Goal: Complete application form: Complete application form

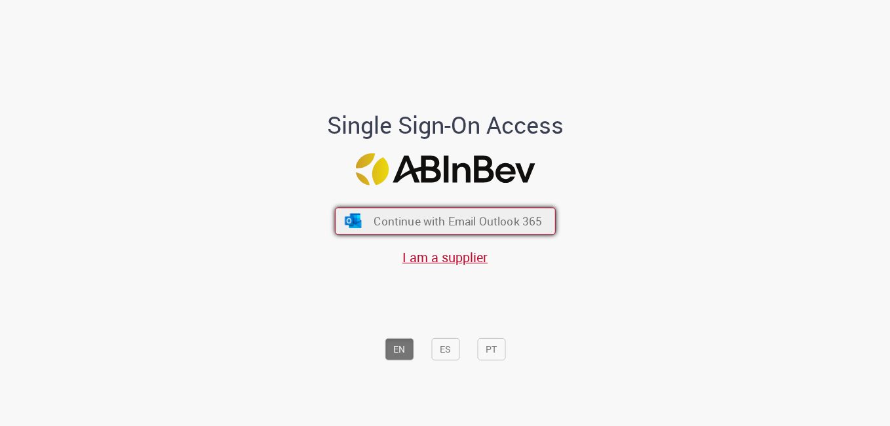
click at [432, 224] on span "Continue with Email Outlook 365" at bounding box center [457, 221] width 168 height 15
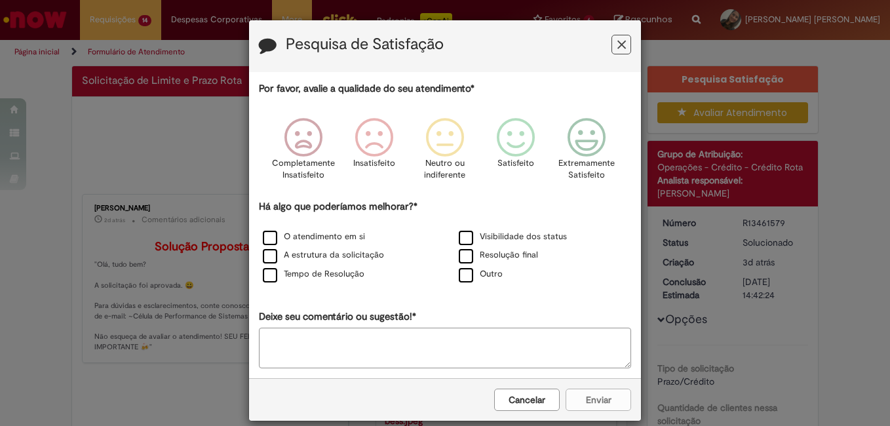
click at [510, 408] on button "Cancelar" at bounding box center [527, 399] width 66 height 22
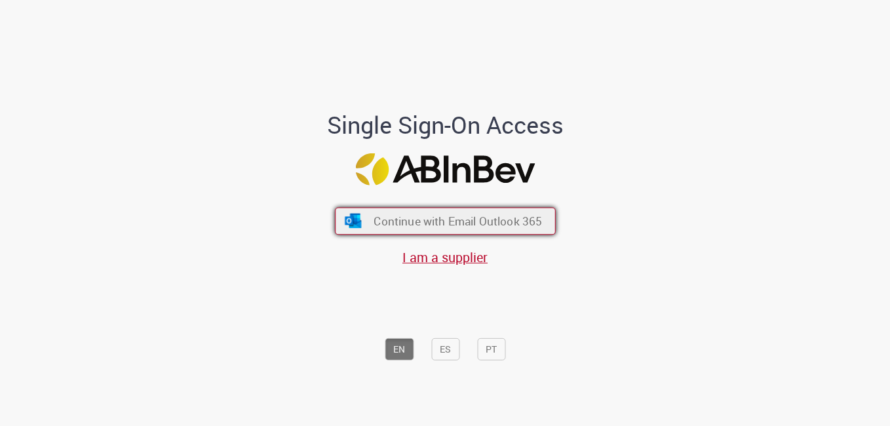
click at [378, 222] on span "Continue with Email Outlook 365" at bounding box center [457, 221] width 168 height 15
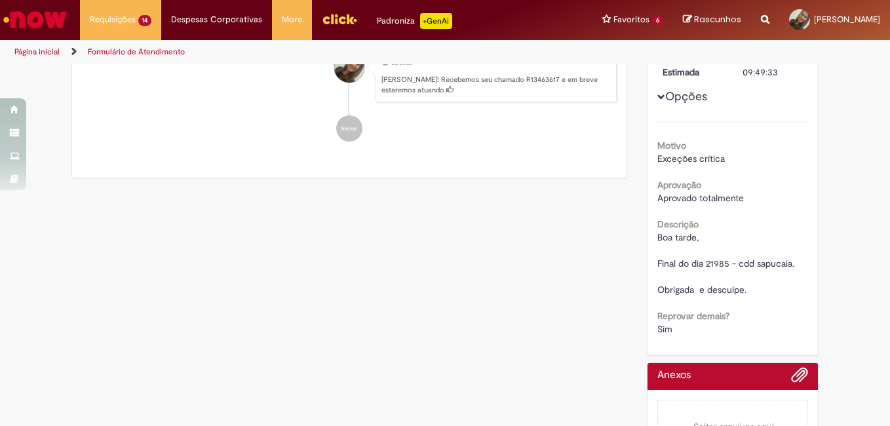
scroll to position [293, 0]
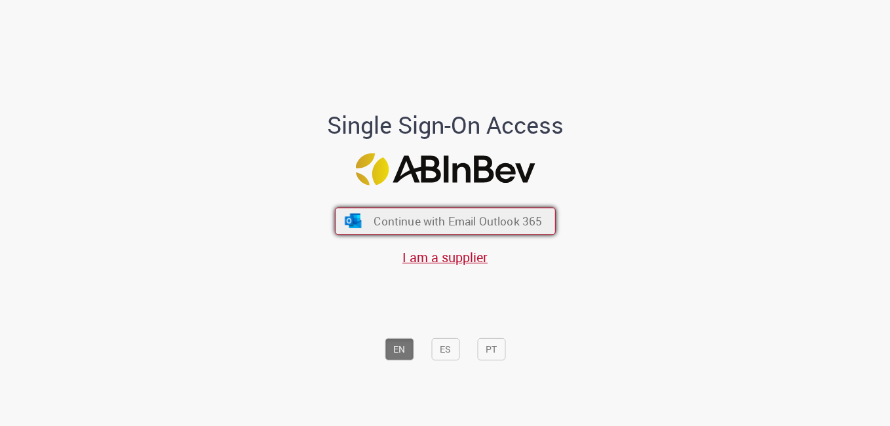
click at [388, 223] on span "Continue with Email Outlook 365" at bounding box center [457, 221] width 168 height 15
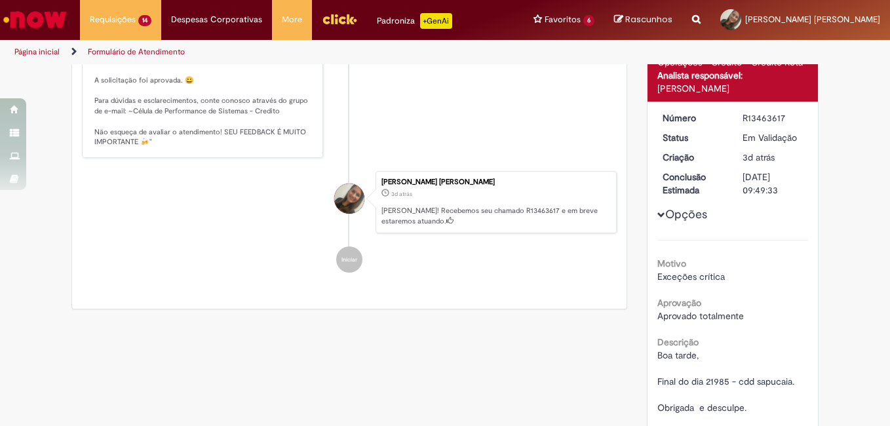
scroll to position [293, 0]
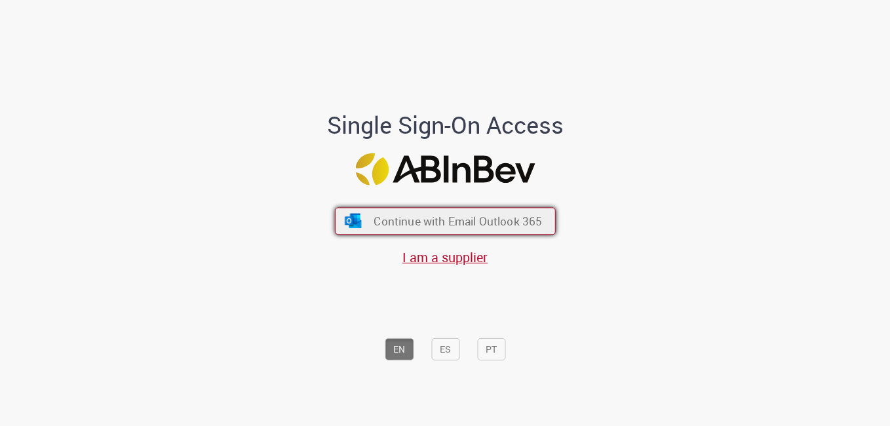
click at [373, 214] on span "Continue with Email Outlook 365" at bounding box center [457, 221] width 168 height 15
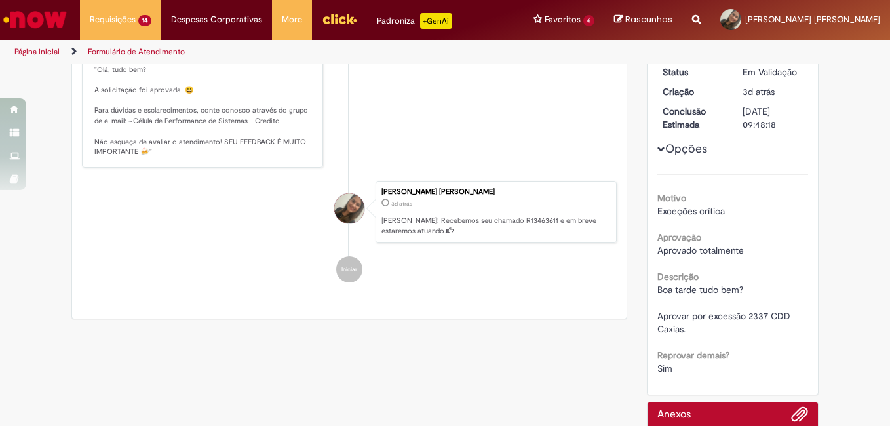
scroll to position [272, 0]
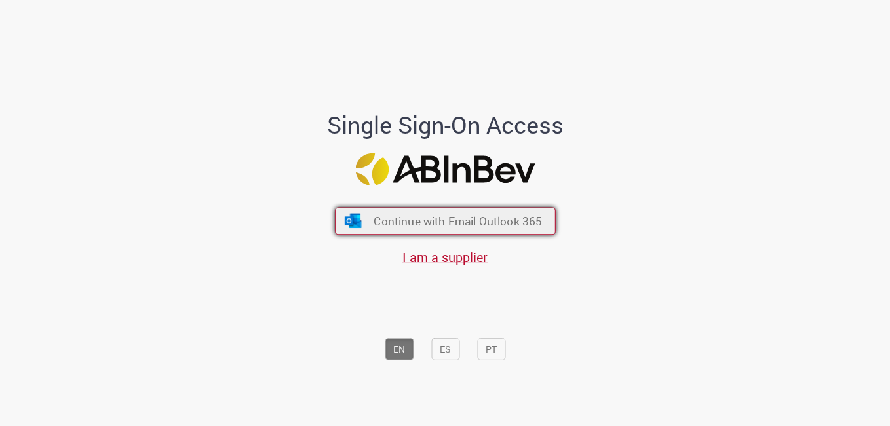
click at [468, 232] on button "Continue with Email Outlook 365" at bounding box center [445, 222] width 221 height 28
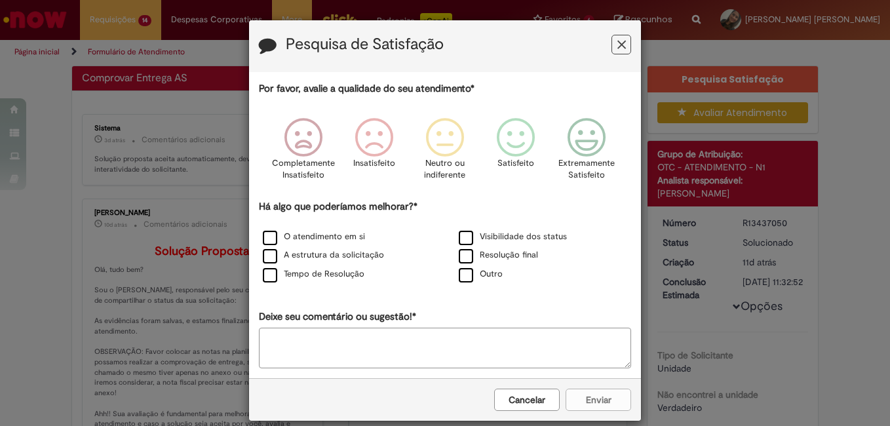
click at [503, 414] on div "Cancelar Enviar" at bounding box center [445, 399] width 392 height 43
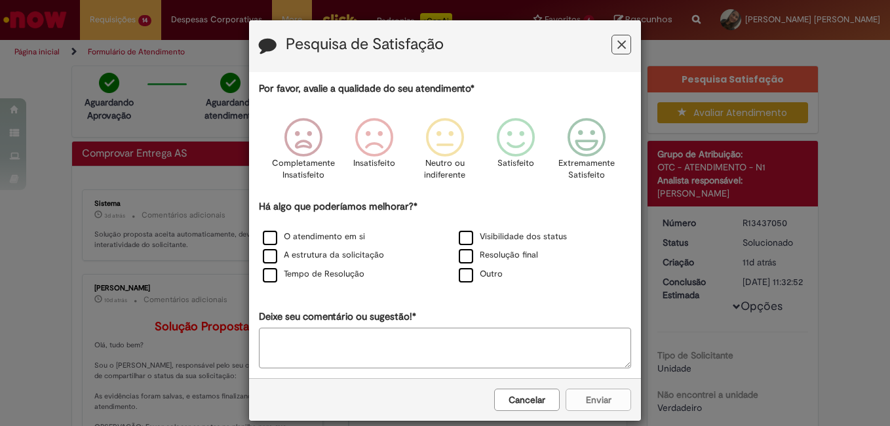
click at [508, 405] on button "Cancelar" at bounding box center [527, 399] width 66 height 22
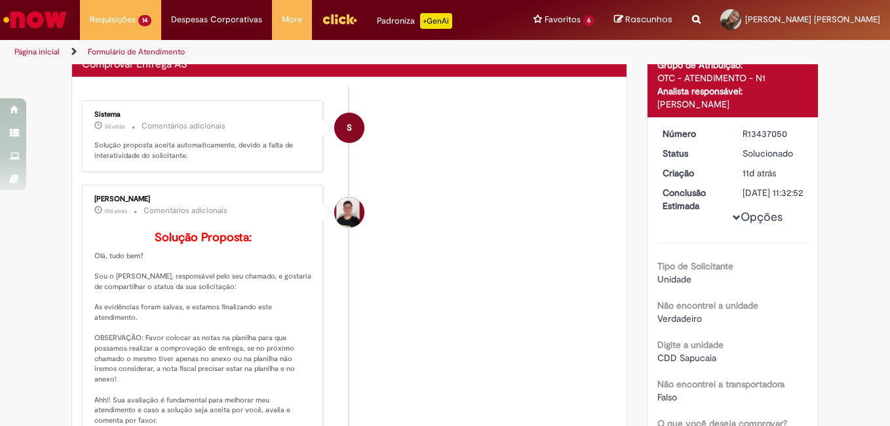
scroll to position [155, 0]
